Goal: Download file/media

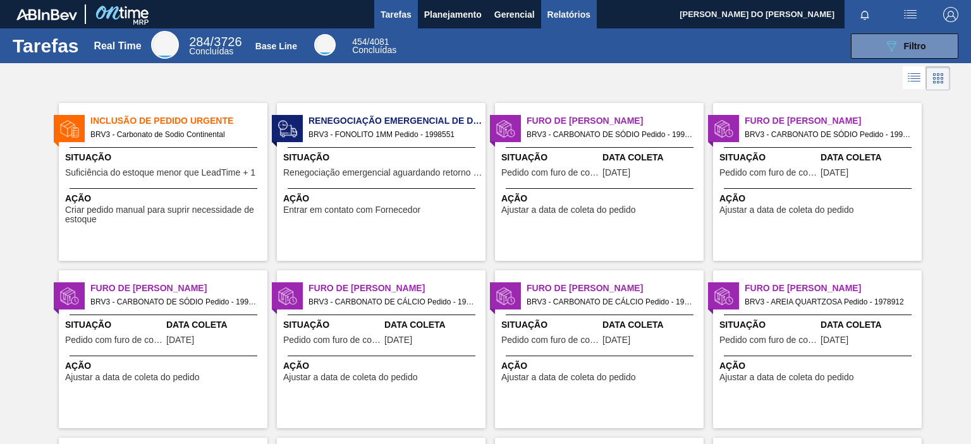
click at [575, 8] on span "Relatórios" at bounding box center [568, 14] width 43 height 15
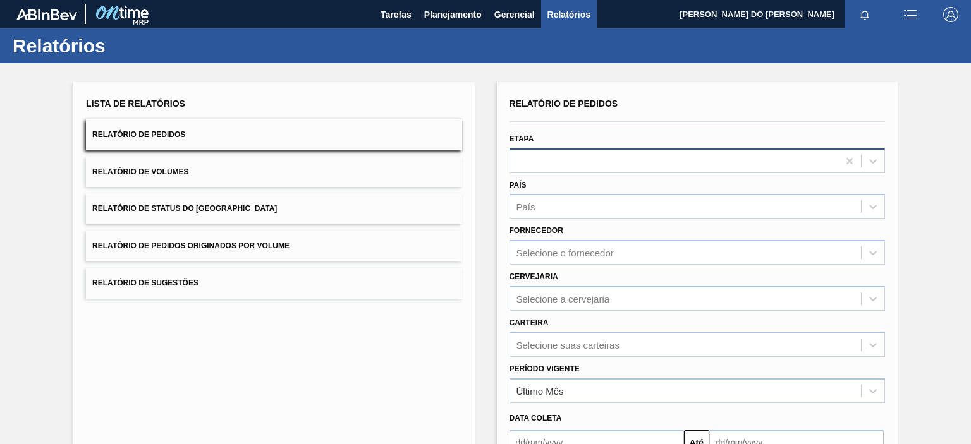
click at [559, 162] on div at bounding box center [674, 161] width 328 height 18
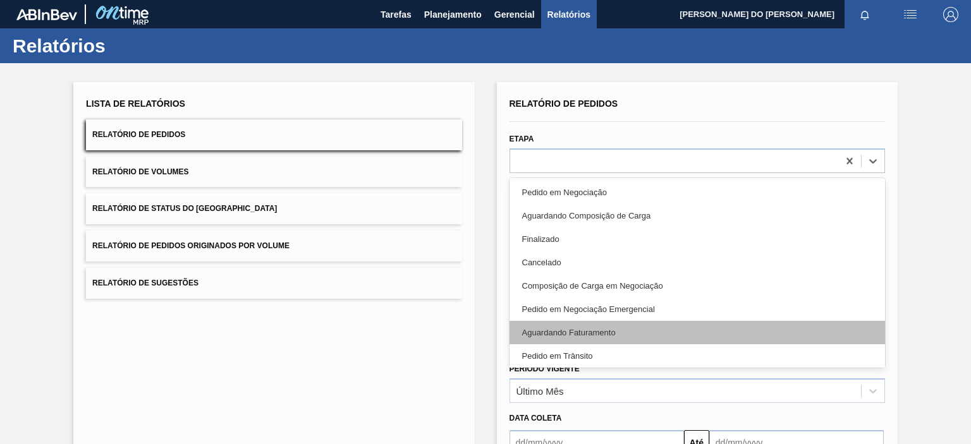
click at [576, 336] on div "Aguardando Faturamento" at bounding box center [696, 332] width 375 height 23
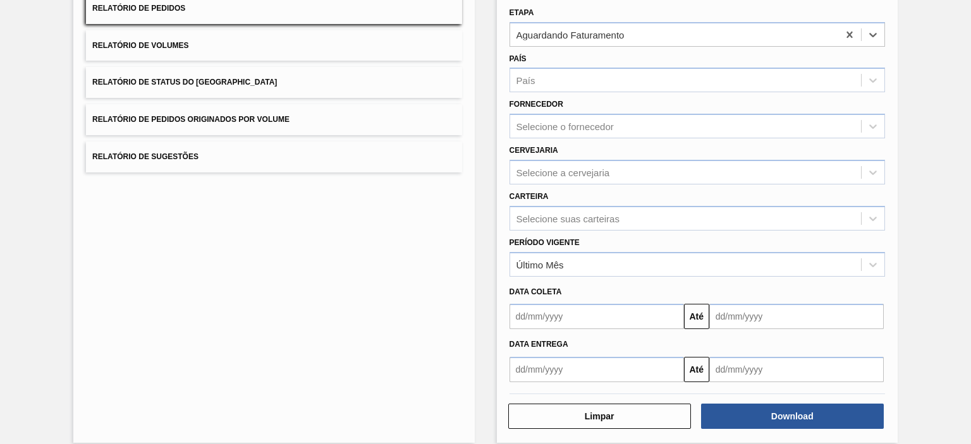
scroll to position [63, 0]
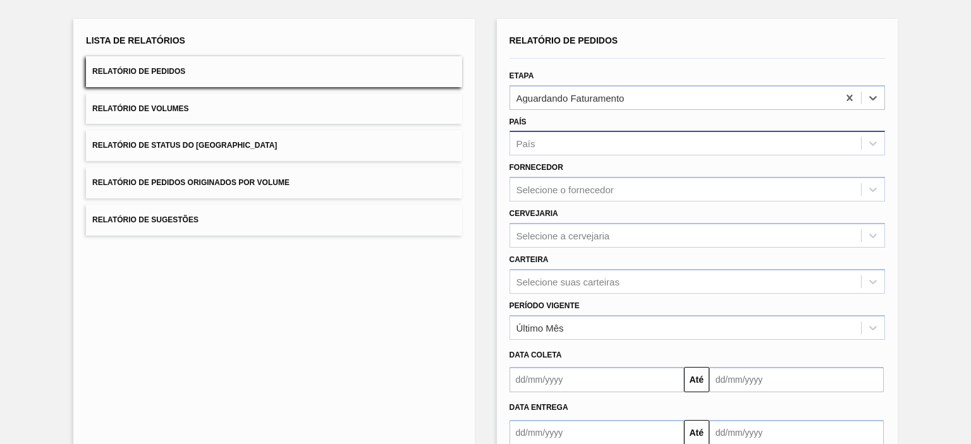
click at [566, 144] on div "País" at bounding box center [685, 144] width 351 height 18
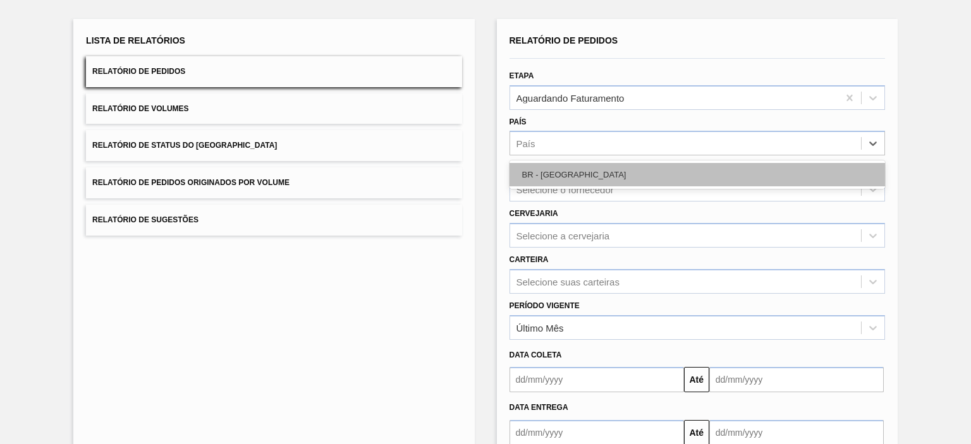
click at [563, 174] on div "BR - [GEOGRAPHIC_DATA]" at bounding box center [696, 174] width 375 height 23
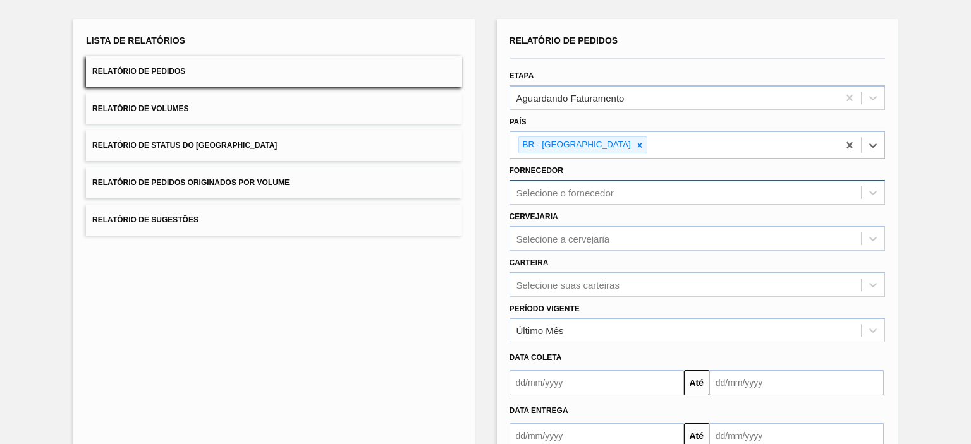
click at [540, 187] on div "Selecione o fornecedor" at bounding box center [685, 193] width 351 height 18
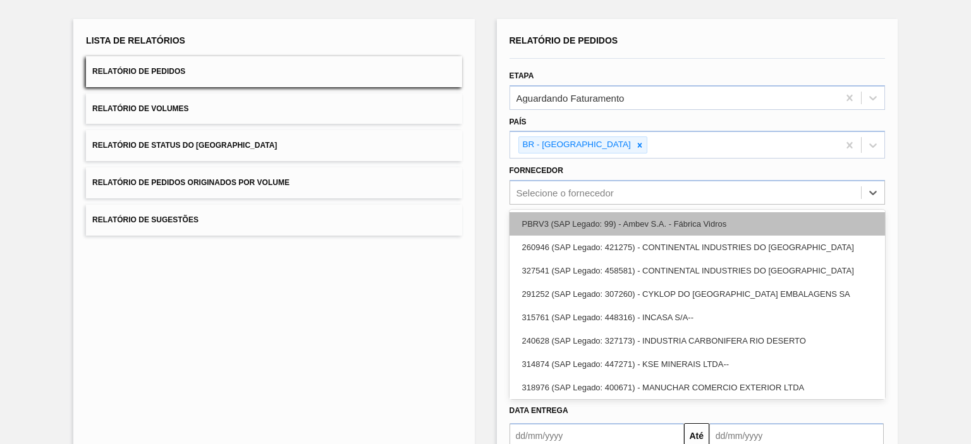
click at [532, 228] on div "PBRV3 (SAP Legado: 99) - Ambev S.A. - Fábrica Vidros" at bounding box center [696, 223] width 375 height 23
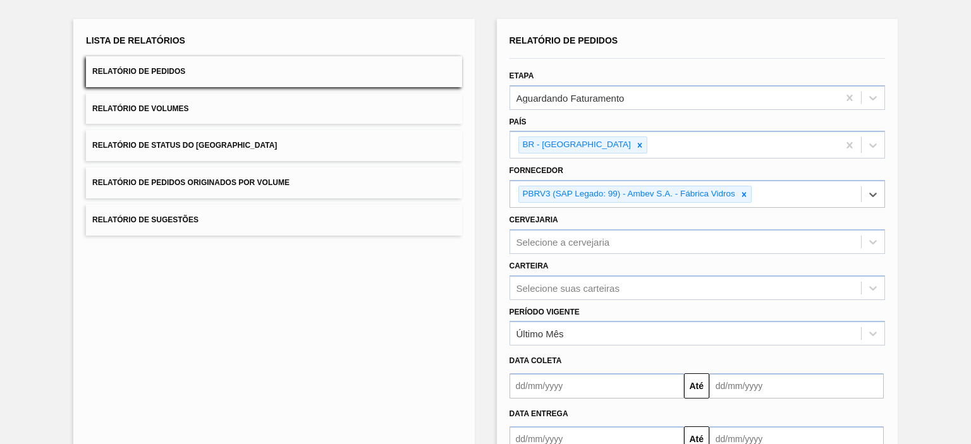
scroll to position [144, 0]
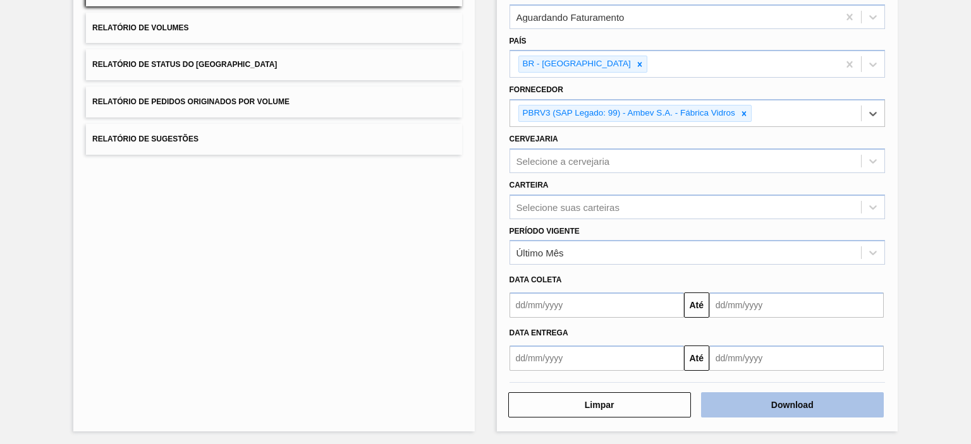
click at [746, 411] on button "Download" at bounding box center [792, 405] width 183 height 25
